Goal: Obtain resource: Download file/media

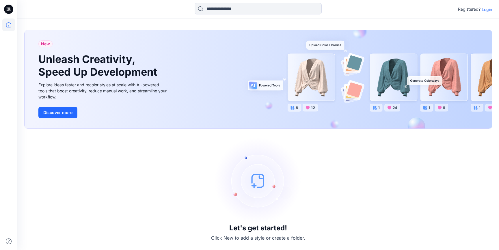
click at [485, 12] on p "Login" at bounding box center [487, 9] width 10 height 6
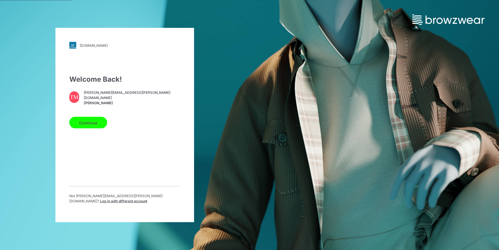
click at [86, 126] on button "Continue" at bounding box center [88, 123] width 38 height 12
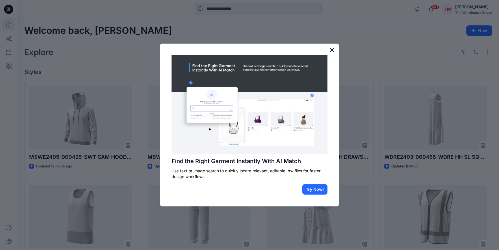
click at [329, 51] on button "×" at bounding box center [331, 49] width 5 height 9
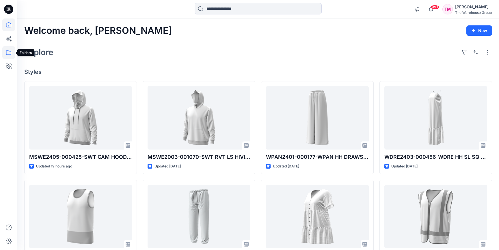
click at [14, 49] on icon at bounding box center [8, 52] width 13 height 13
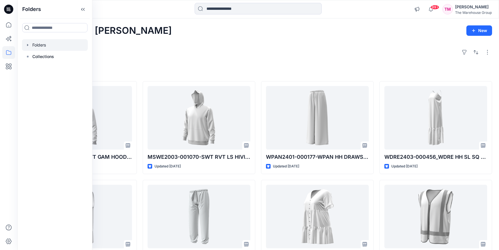
click at [26, 48] on div at bounding box center [55, 45] width 66 height 12
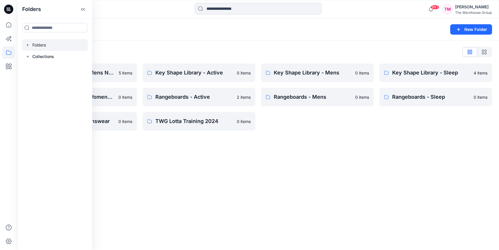
click at [213, 144] on div "Folders New Folder Folders List AW26 Development Mens New 5 items Key Shape Lib…" at bounding box center [258, 134] width 482 height 232
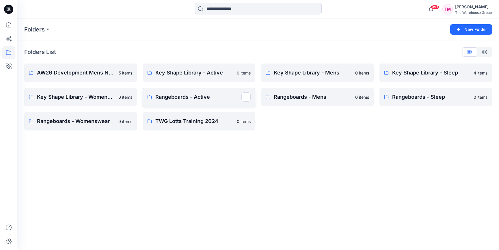
click at [206, 97] on p "Rangeboards - Active" at bounding box center [198, 97] width 86 height 8
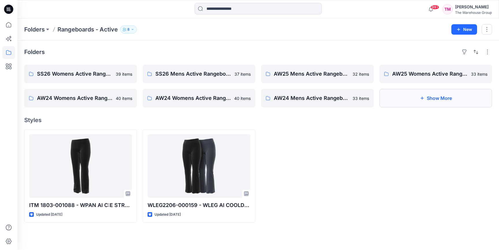
click at [427, 100] on button "Show More" at bounding box center [436, 98] width 113 height 18
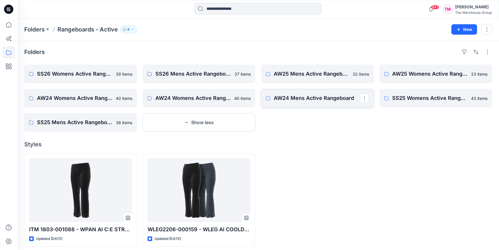
click at [290, 105] on link "AW24 Mens Active Rangeboard" at bounding box center [317, 98] width 113 height 18
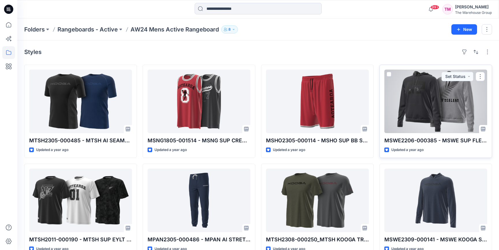
click at [427, 100] on div at bounding box center [435, 102] width 103 height 64
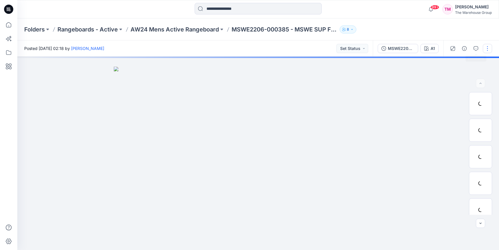
click at [487, 49] on button "button" at bounding box center [487, 48] width 9 height 9
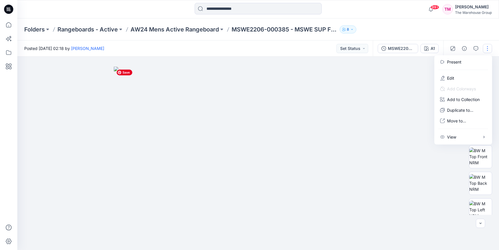
click at [394, 100] on img at bounding box center [258, 158] width 289 height 183
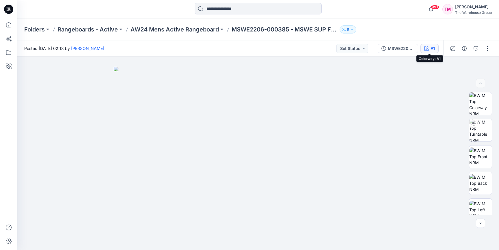
click at [421, 48] on button "A1" at bounding box center [430, 48] width 18 height 9
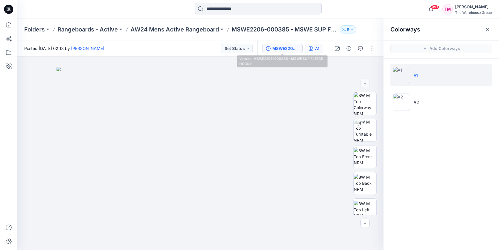
click at [270, 51] on button "MSWE2206-000385 - MSWE SUP FLEECE HOODY -" at bounding box center [282, 48] width 40 height 9
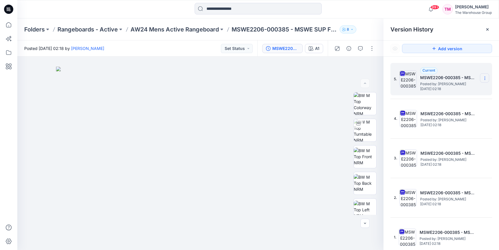
click at [486, 79] on icon at bounding box center [485, 78] width 5 height 5
click at [458, 89] on span "Download Source BW File" at bounding box center [455, 89] width 49 height 7
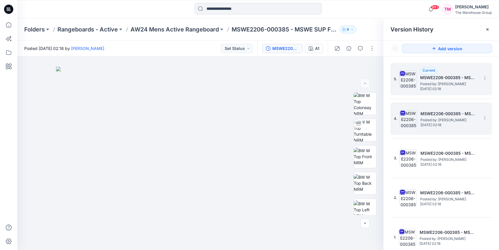
click at [444, 127] on span "Wednesday, September 18, 2024 02:18" at bounding box center [450, 125] width 58 height 4
click at [484, 117] on icon at bounding box center [485, 118] width 5 height 5
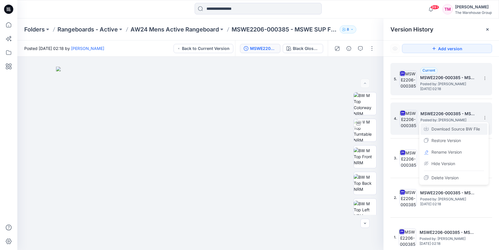
click at [449, 133] on div "Download Source BW File" at bounding box center [454, 129] width 67 height 12
